Goal: Complete application form

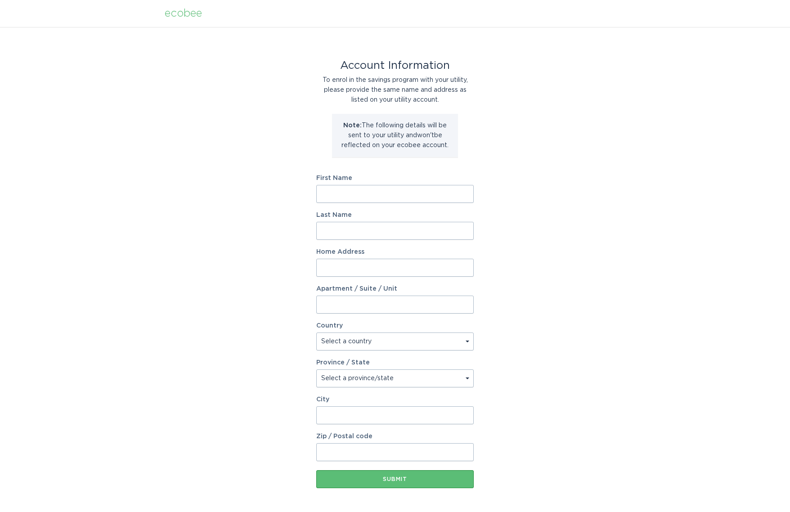
click at [366, 186] on input "First Name" at bounding box center [395, 194] width 158 height 18
type input "[PERSON_NAME]"
type input "Rice"
type input "[STREET_ADDRESS]"
select select "US"
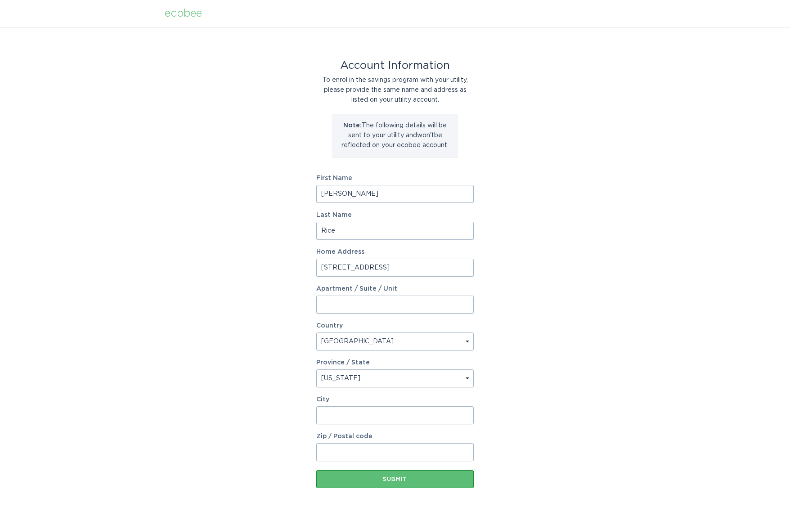
click at [423, 383] on select "Select a province/state [US_STATE] [US_STATE] [US_STATE] [US_STATE] [US_STATE] …" at bounding box center [395, 379] width 158 height 18
select select "CT"
click at [316, 370] on select "Select a province/state [US_STATE] [US_STATE] [US_STATE] [US_STATE] [US_STATE] …" at bounding box center [395, 379] width 158 height 18
type input "Wilton"
type input "06897"
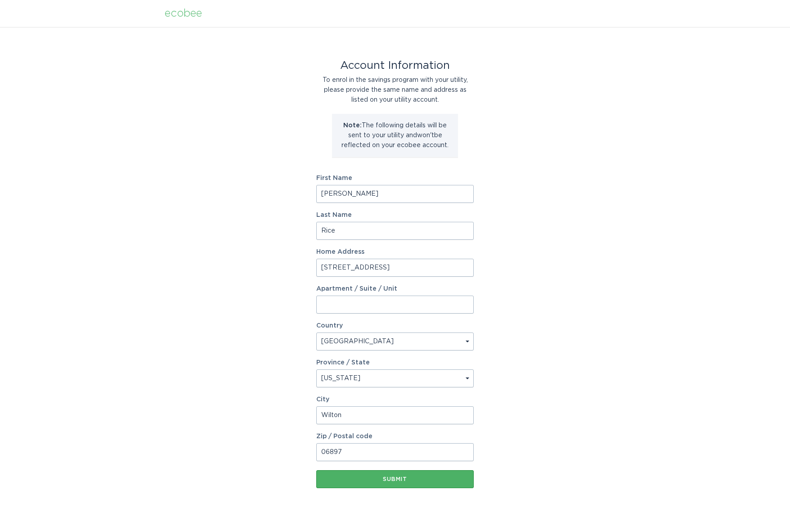
click at [401, 479] on div "Submit" at bounding box center [395, 479] width 149 height 5
